Goal: Check status: Check status

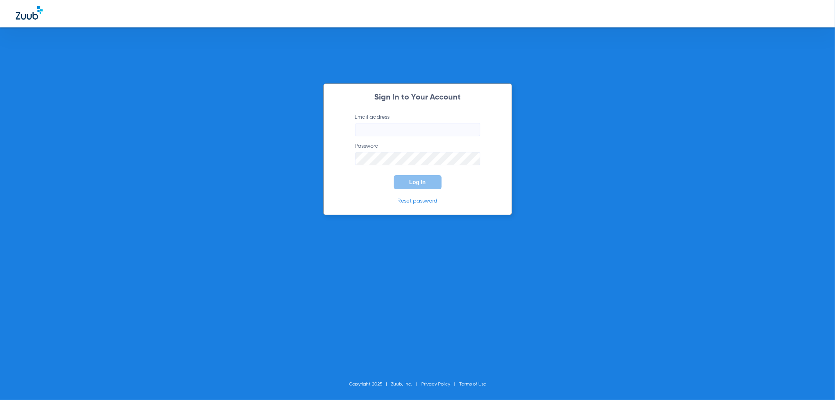
type input "[EMAIL_ADDRESS][DOMAIN_NAME]"
click at [418, 177] on button "Log In" at bounding box center [418, 182] width 48 height 14
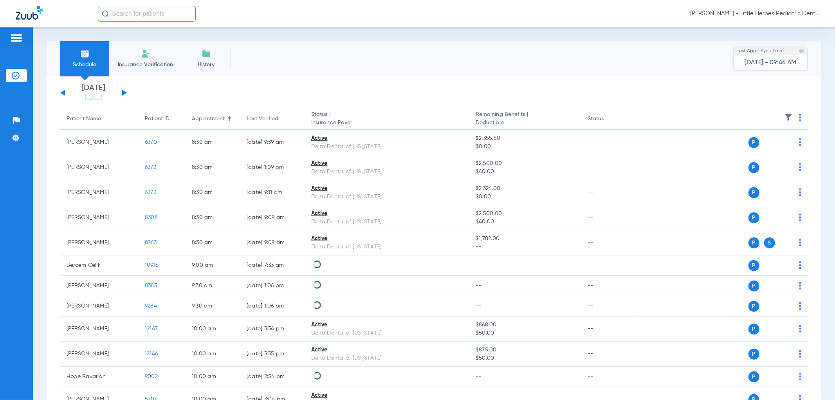
click at [123, 92] on button at bounding box center [124, 93] width 5 height 6
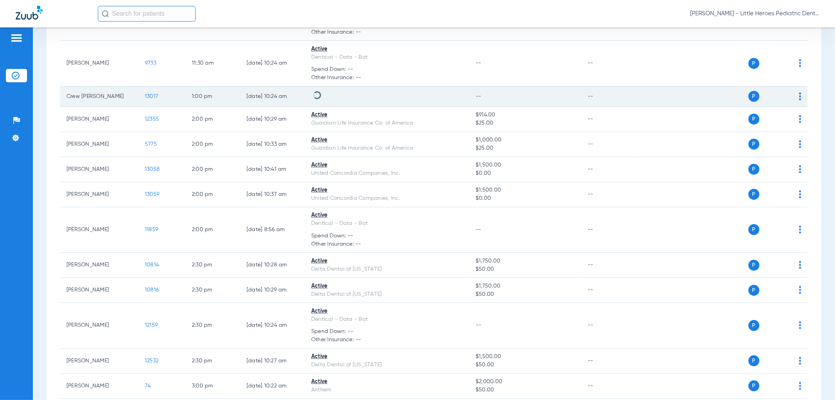
scroll to position [348, 0]
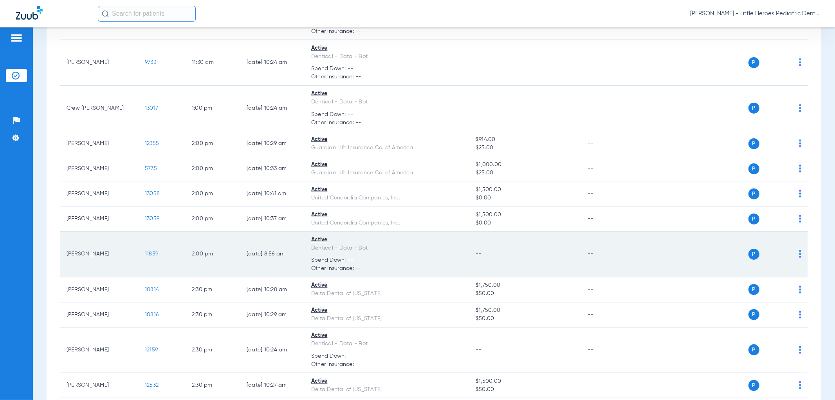
click at [151, 253] on span "11859" at bounding box center [151, 253] width 13 height 5
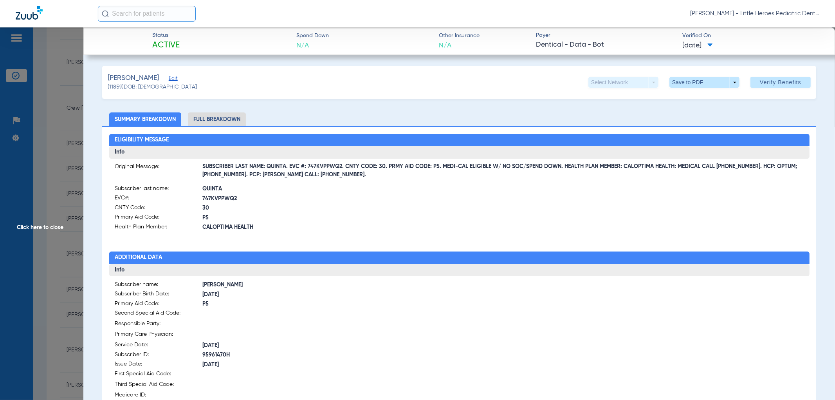
click at [65, 241] on span "Click here to close" at bounding box center [41, 227] width 83 height 400
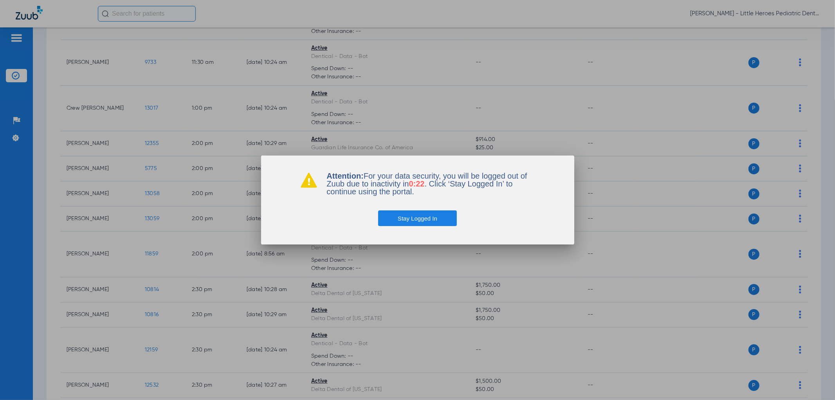
click at [417, 218] on button "Stay Logged In" at bounding box center [417, 218] width 79 height 16
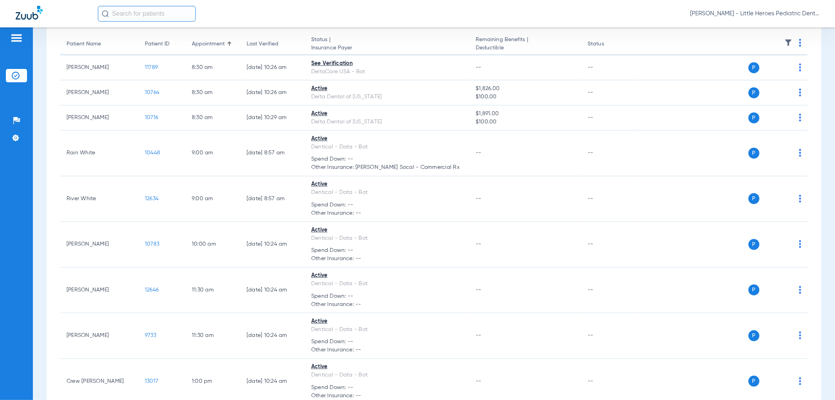
scroll to position [0, 0]
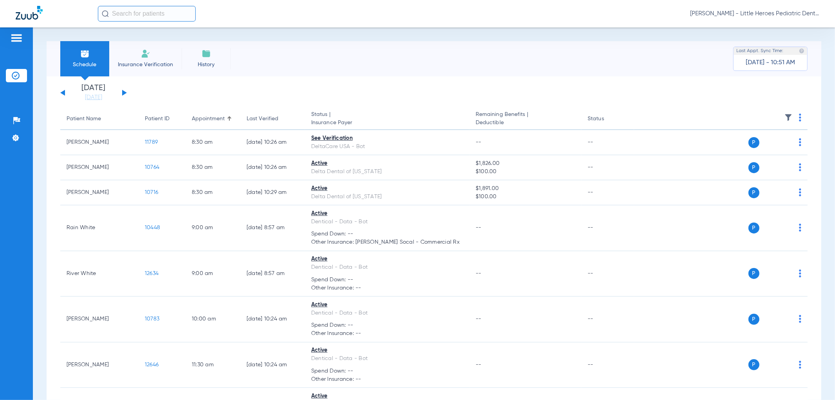
click at [63, 95] on div "[DATE] [DATE] [DATE] [DATE] [DATE] [DATE] [DATE] [DATE] [DATE] [DATE] [DATE] [D…" at bounding box center [93, 92] width 67 height 17
click at [62, 93] on button at bounding box center [62, 93] width 5 height 6
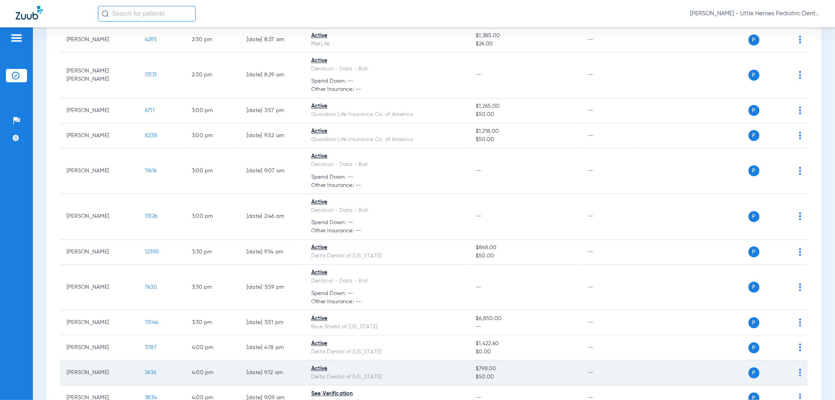
scroll to position [832, 0]
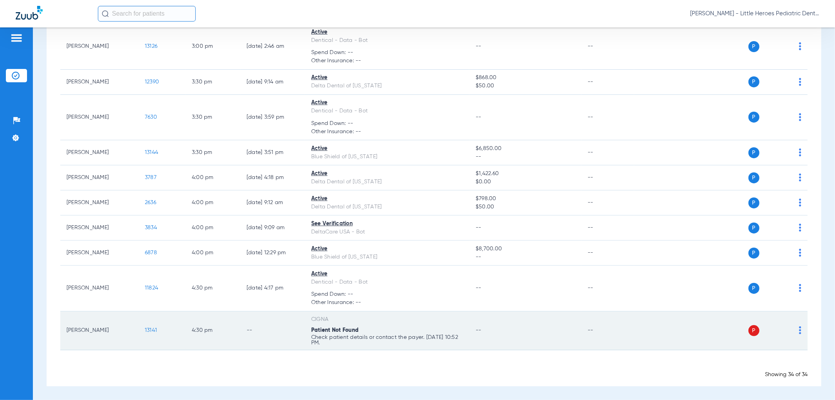
drag, startPoint x: 794, startPoint y: 330, endPoint x: 781, endPoint y: 334, distance: 12.9
click at [799, 330] on img at bounding box center [800, 330] width 2 height 8
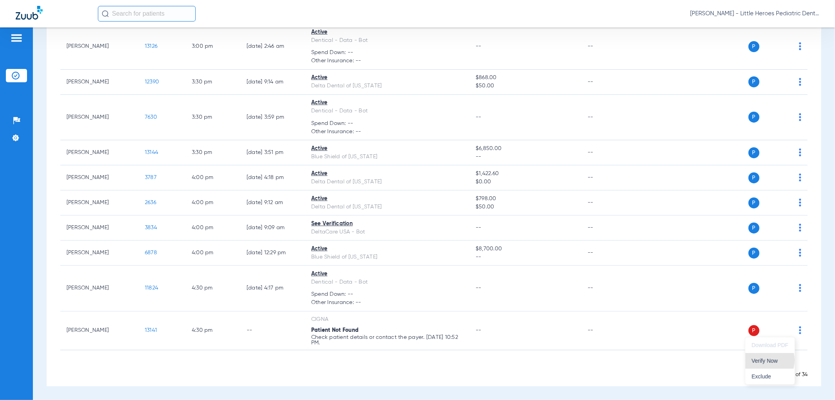
click at [758, 360] on span "Verify Now" at bounding box center [770, 360] width 37 height 5
